Goal: Book appointment/travel/reservation

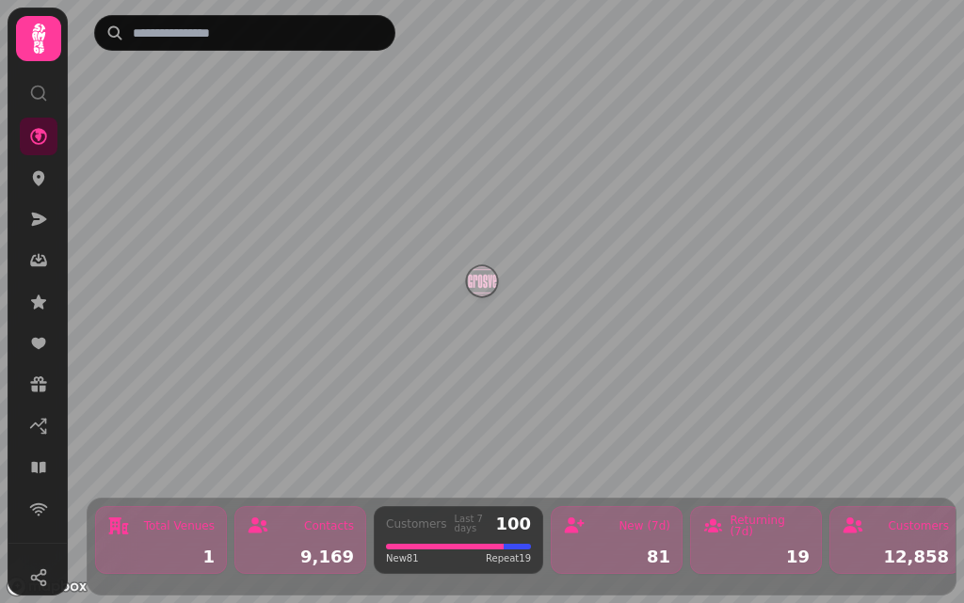
click at [50, 29] on icon at bounding box center [39, 39] width 38 height 38
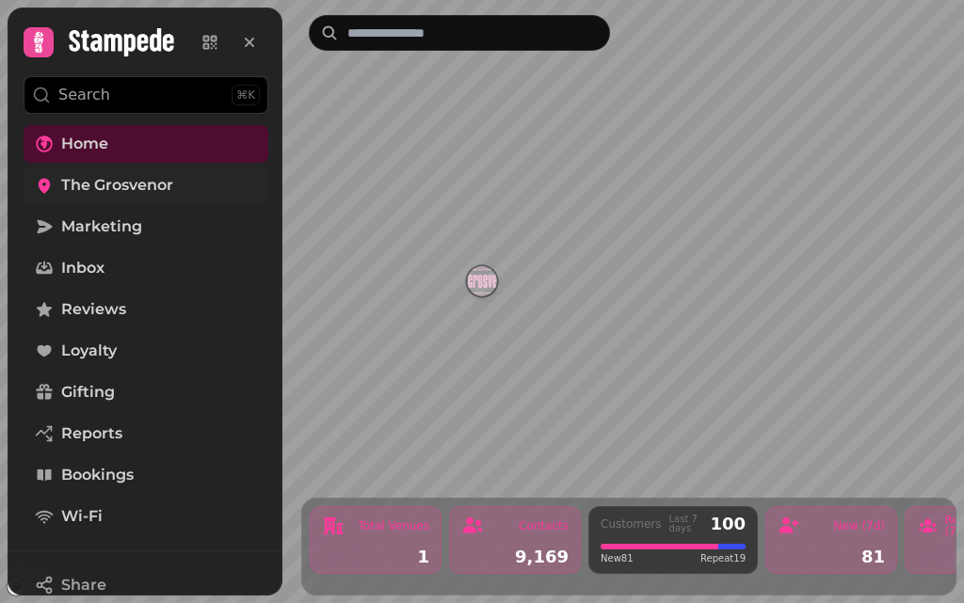
click at [131, 172] on link "The Grosvenor" at bounding box center [146, 186] width 245 height 38
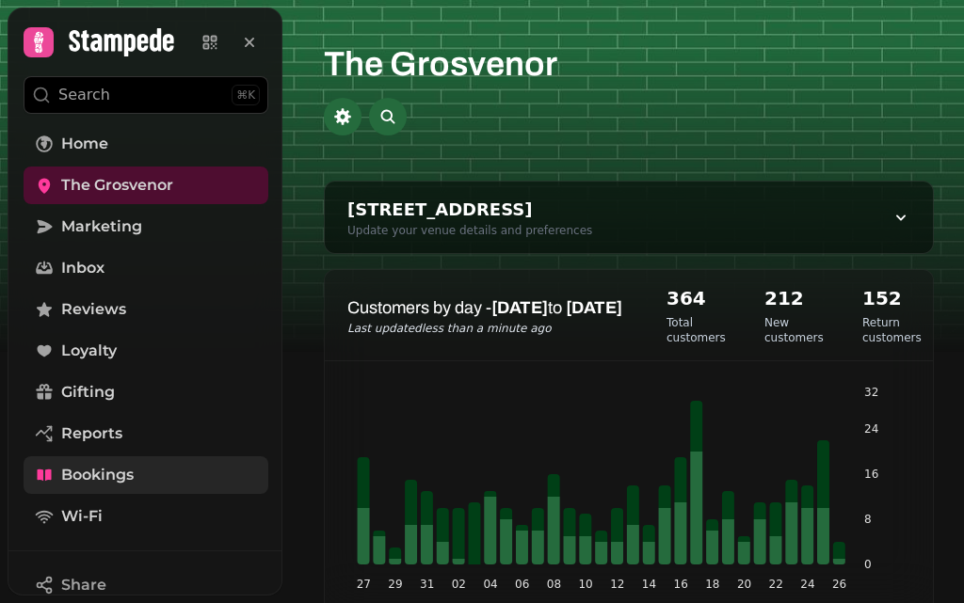
click at [106, 473] on span "Bookings" at bounding box center [97, 475] width 72 height 23
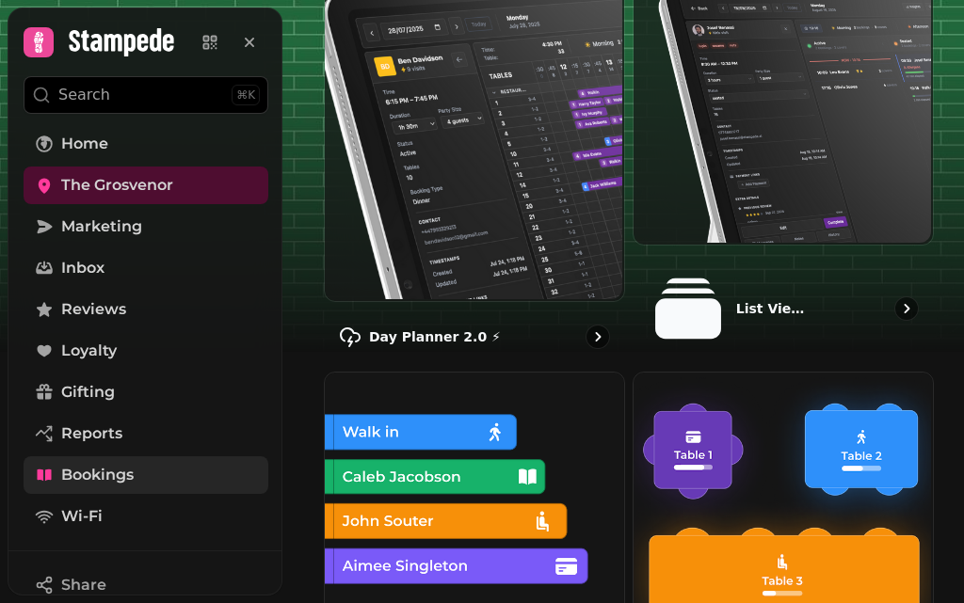
scroll to position [284, 0]
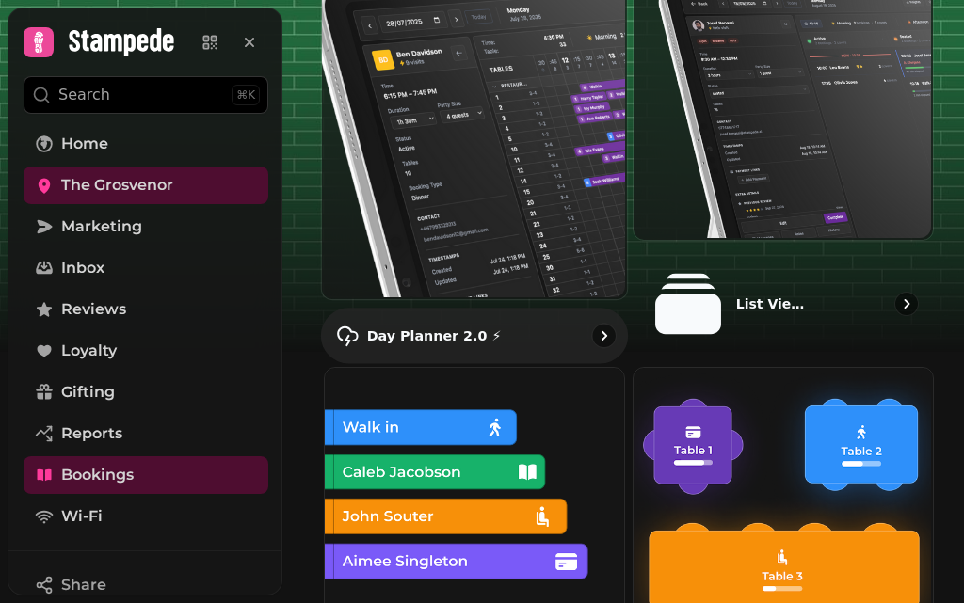
click at [606, 178] on img at bounding box center [472, 116] width 305 height 362
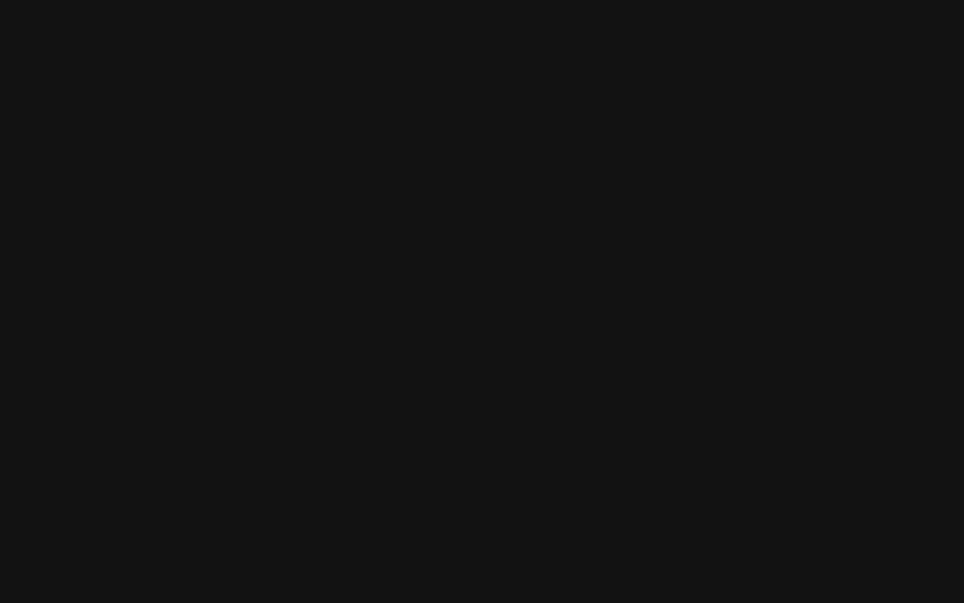
click at [614, 183] on div at bounding box center [482, 301] width 964 height 603
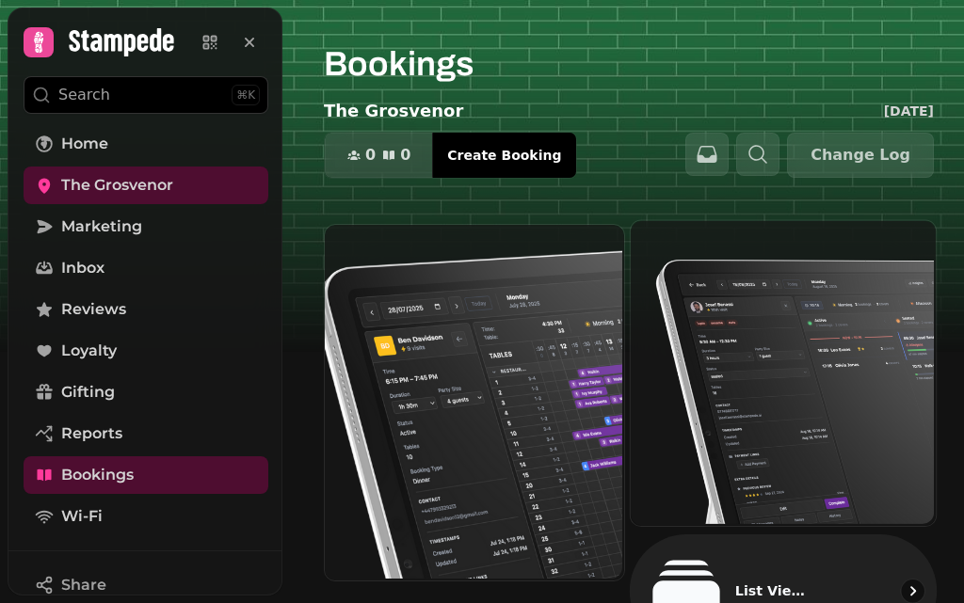
click at [771, 463] on img at bounding box center [781, 371] width 305 height 305
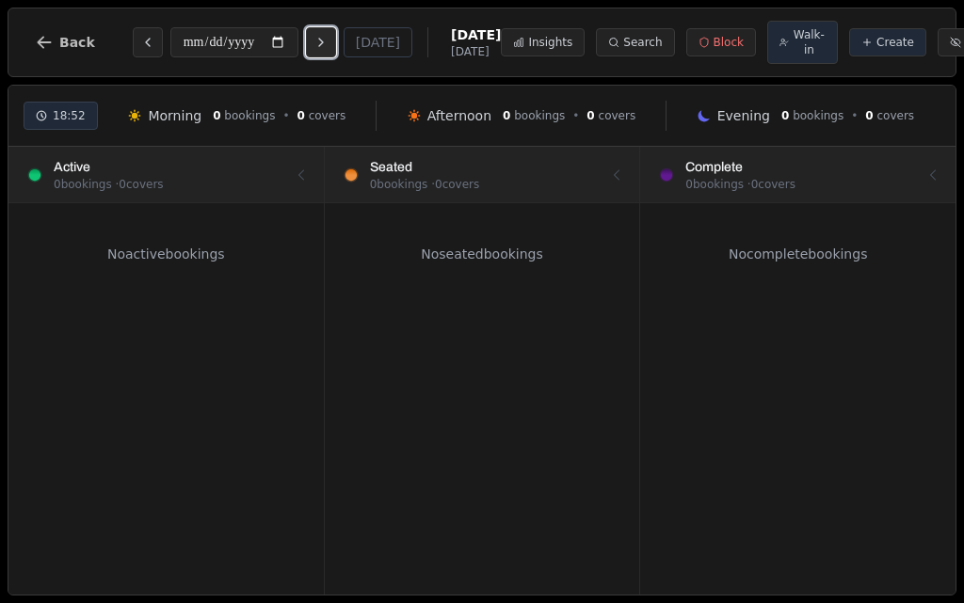
click at [318, 50] on icon "Next day" at bounding box center [320, 42] width 15 height 15
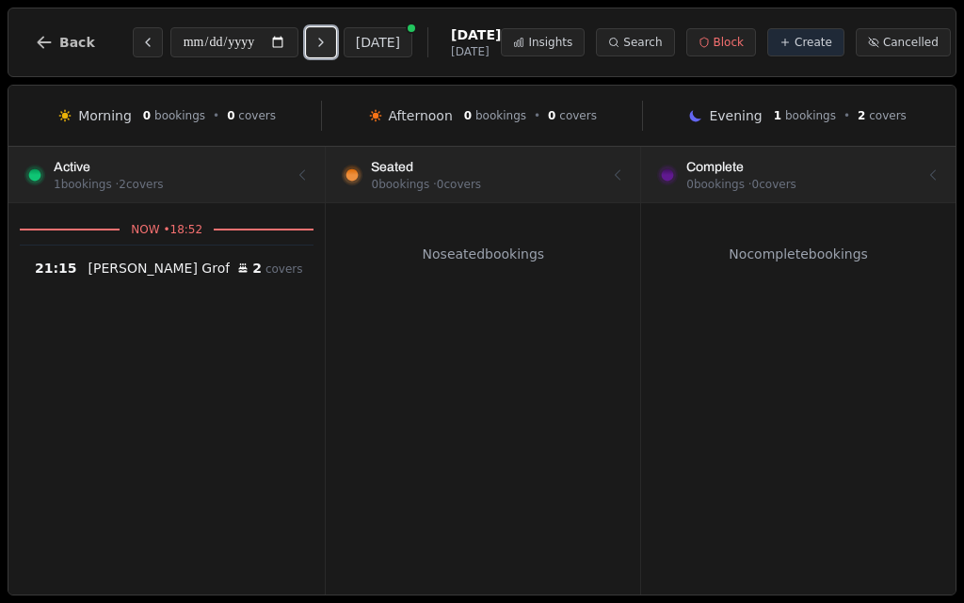
click at [323, 44] on icon "Next day" at bounding box center [320, 42] width 15 height 15
click at [324, 44] on icon "Next day" at bounding box center [320, 42] width 15 height 15
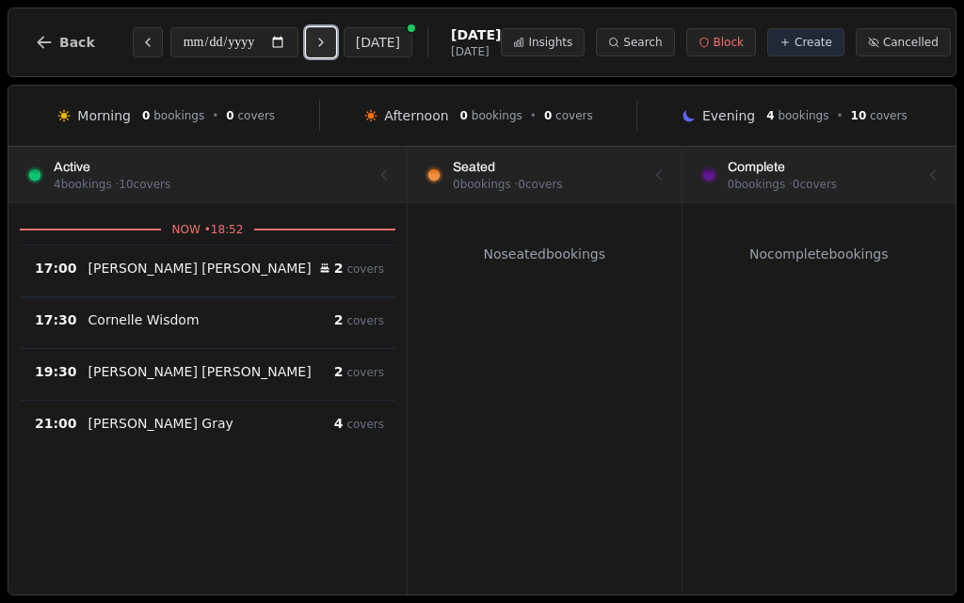
click at [324, 44] on icon "Next day" at bounding box center [320, 42] width 15 height 15
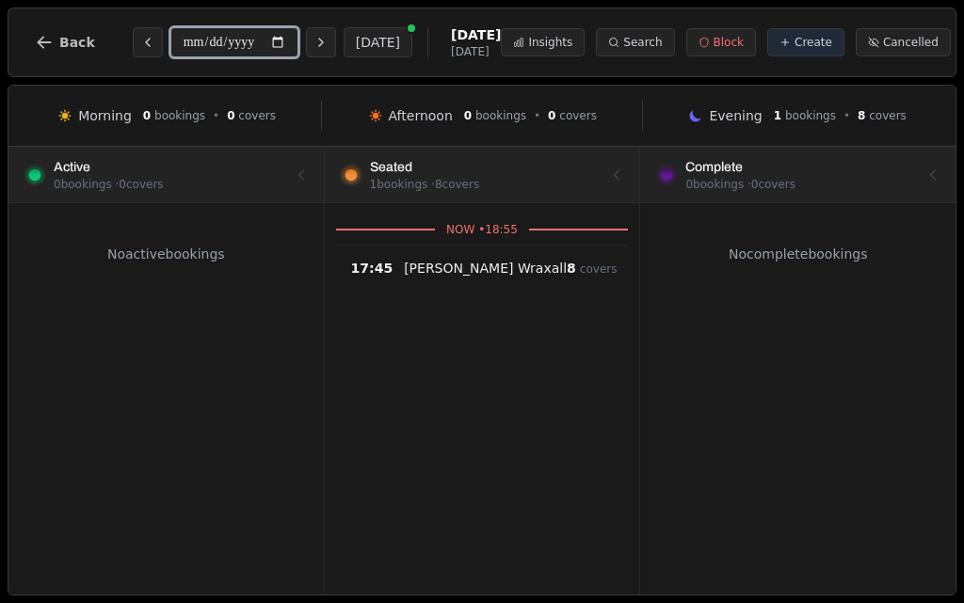
click at [176, 44] on input "**********" at bounding box center [234, 42] width 128 height 30
click at [140, 44] on icon "Previous day" at bounding box center [147, 42] width 15 height 15
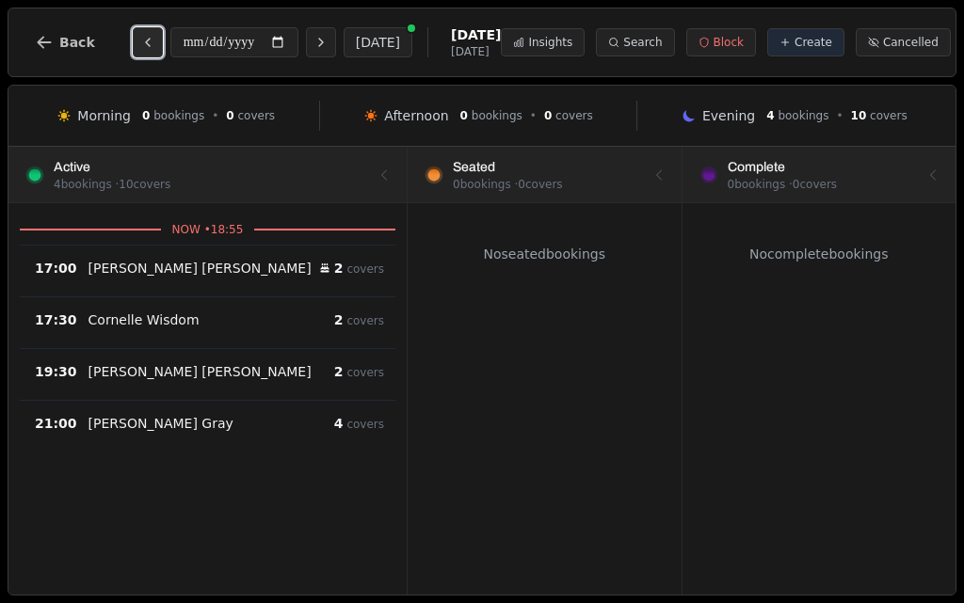
click at [146, 41] on icon "Previous day" at bounding box center [148, 43] width 4 height 8
type input "**********"
